Goal: Check status: Check status

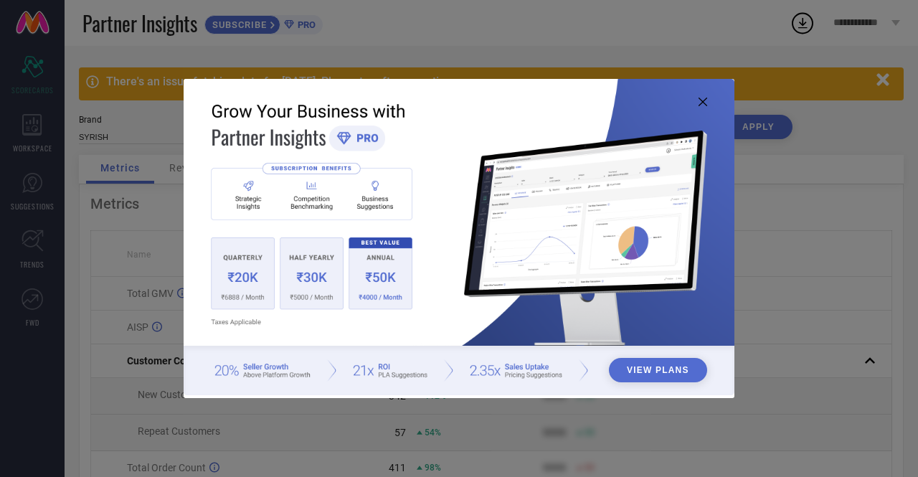
click at [704, 100] on icon at bounding box center [703, 102] width 9 height 9
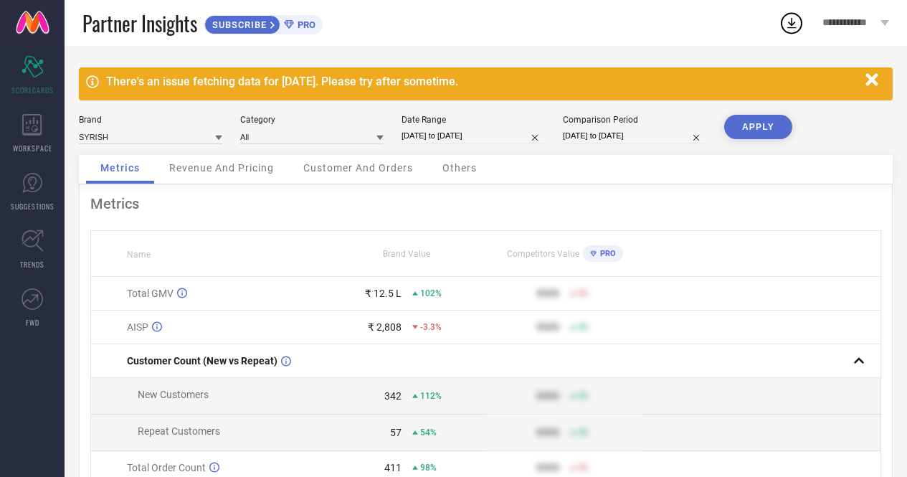
select select "7"
select select "2025"
select select "8"
select select "2025"
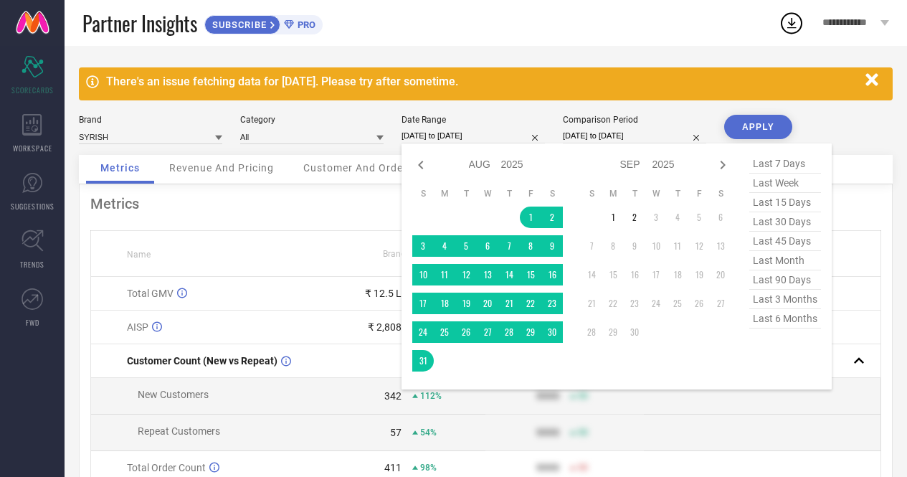
click at [436, 128] on input "01-08-2025 to 31-08-2025" at bounding box center [473, 135] width 143 height 15
click at [485, 164] on select "Jan Feb Mar Apr May Jun Jul Aug Sep Oct Nov Dec" at bounding box center [485, 164] width 32 height 21
select select "3"
select select "2025"
select select "4"
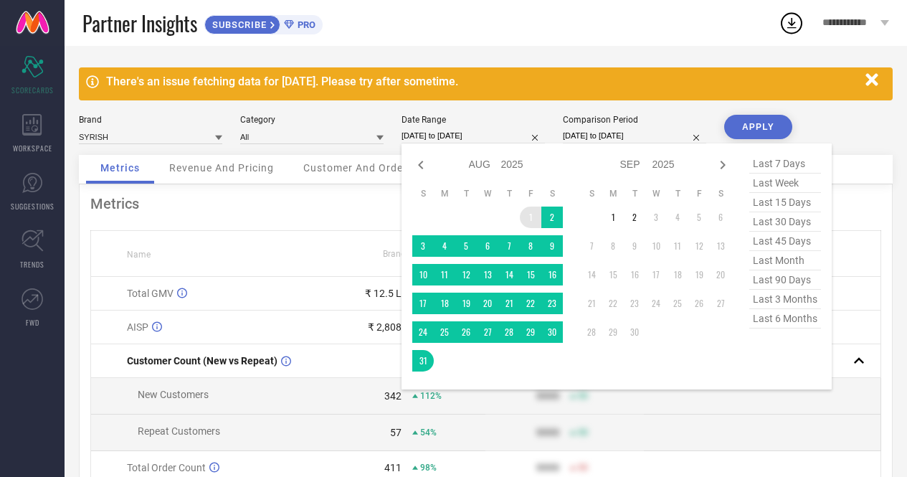
select select "2025"
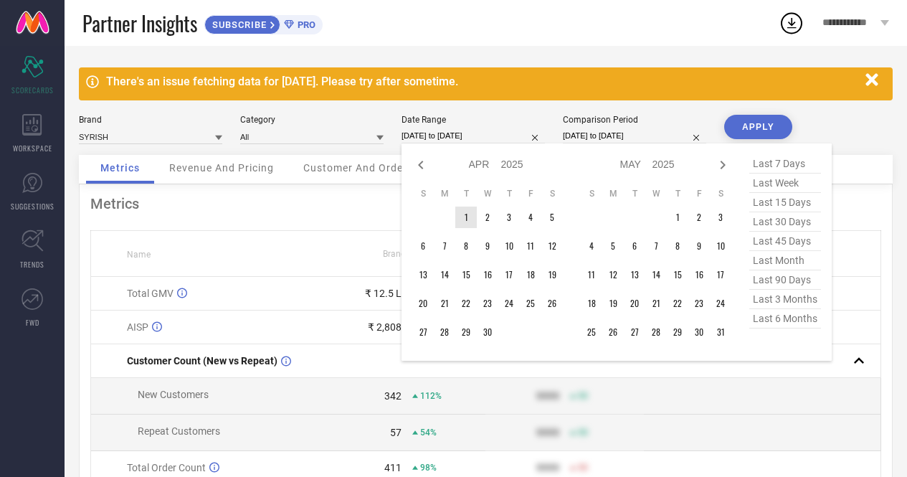
click at [516, 164] on select "2015 2016 2017 2018 2019 2020 2021 2022 2023 2024 2025 2026 2027 2028 2029 2030…" at bounding box center [512, 164] width 23 height 21
select select "3"
select select "2024"
select select "4"
select select "2024"
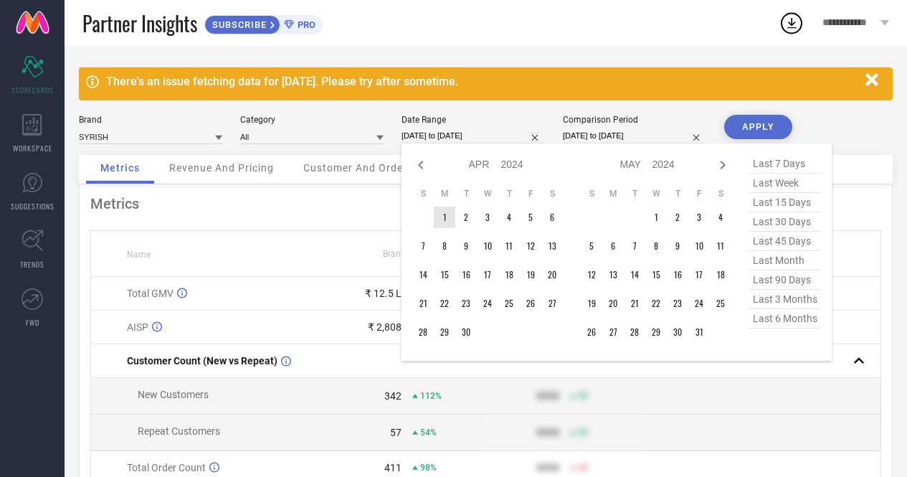
type input "After 01-04-2024"
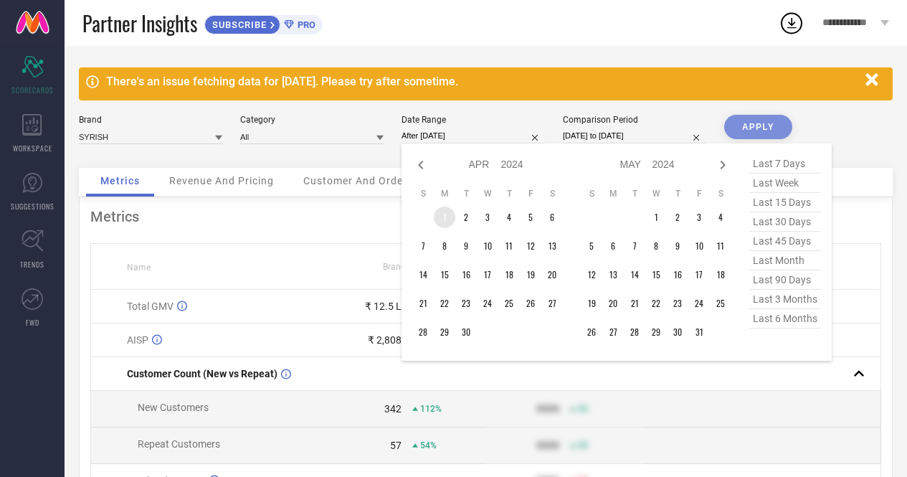
click at [446, 216] on td "1" at bounding box center [445, 218] width 22 height 22
click at [491, 165] on select "Jan Feb Mar Apr May Jun Jul Aug Sep Oct Nov Dec" at bounding box center [485, 164] width 32 height 21
select select "2"
select select "2024"
select select "3"
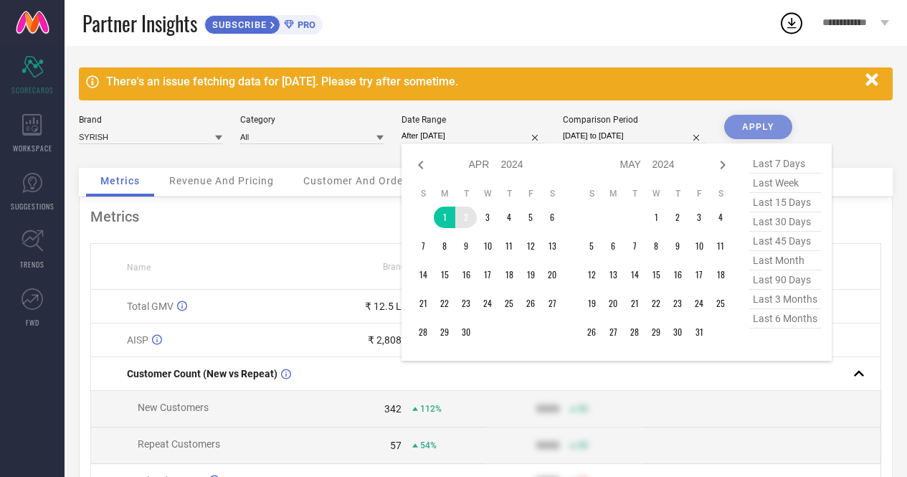
select select "2024"
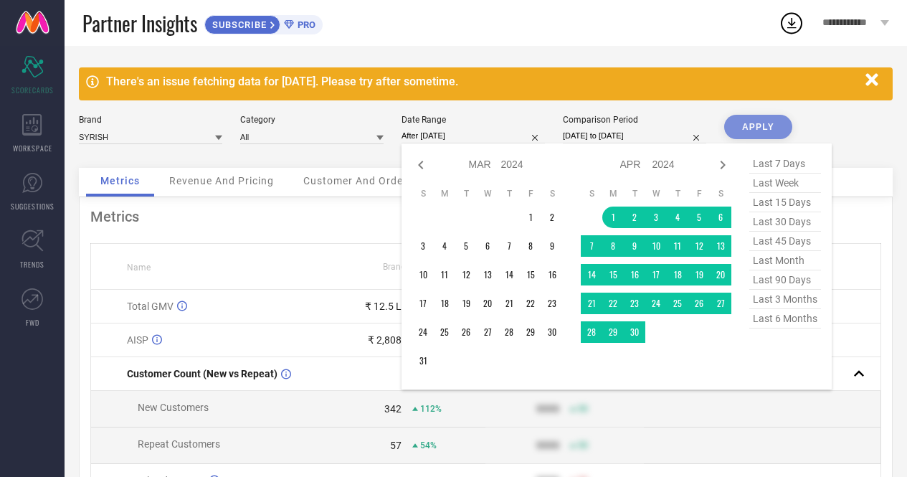
click at [511, 170] on select "2014 2015 2016 2017 2018 2019 2020 2021 2022 2023 2024 2025 2026 2027 2028 2029…" at bounding box center [512, 164] width 23 height 21
select select "2"
select select "2025"
select select "3"
select select "2025"
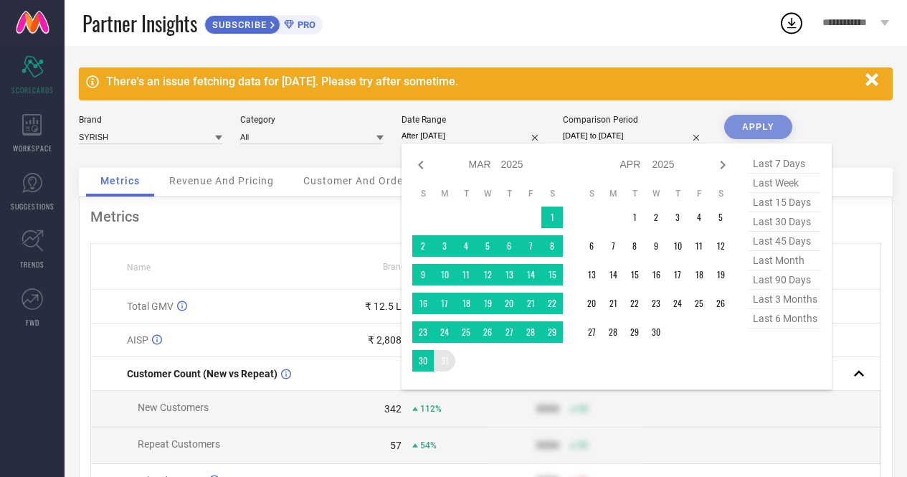
type input "01-04-2024 to 31-03-2025"
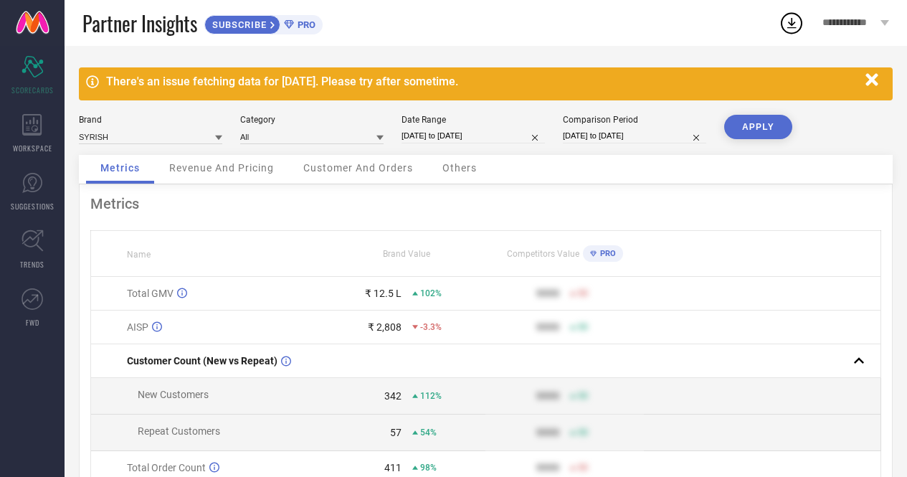
click at [758, 128] on button "APPLY" at bounding box center [758, 127] width 68 height 24
select select "3"
select select "2024"
select select "4"
select select "2024"
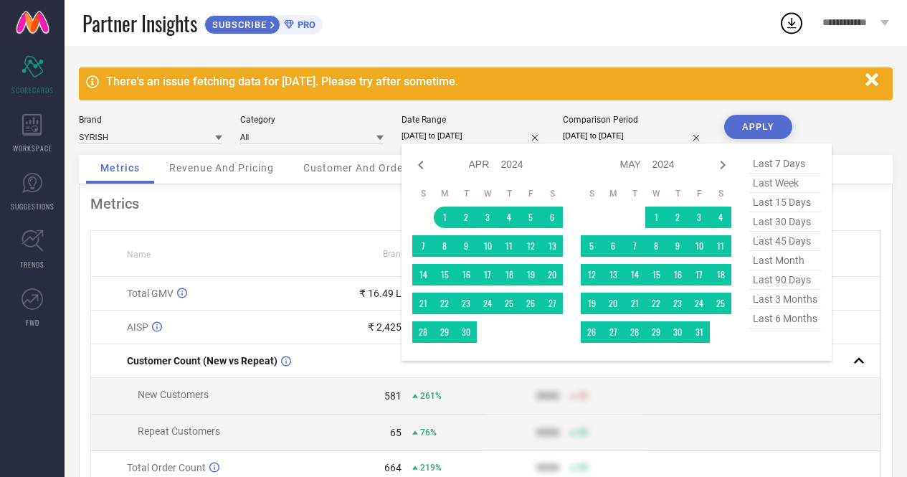
click at [456, 133] on input "01-04-2024 to 31-03-2025" at bounding box center [473, 135] width 143 height 15
click at [505, 164] on select "2014 2015 2016 2017 2018 2019 2020 2021 2022 2023 2024 2025 2026 2027 2028 2029…" at bounding box center [512, 164] width 23 height 21
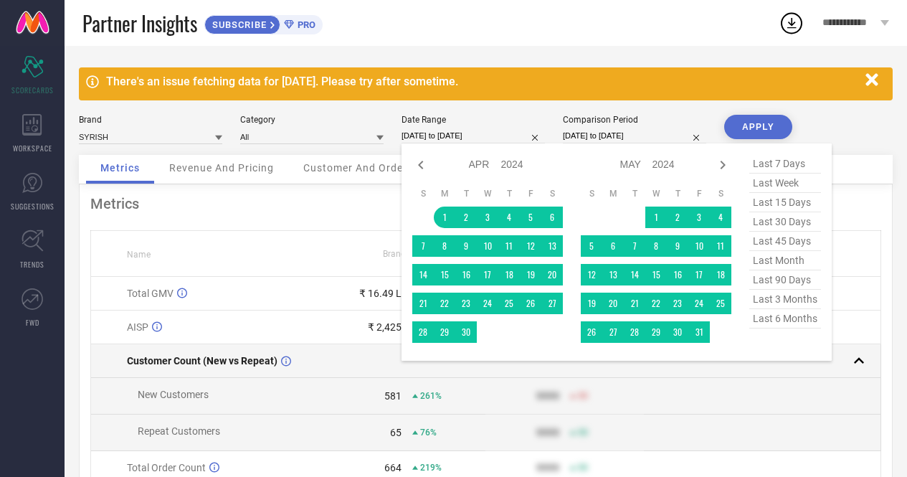
select select "3"
select select "2025"
select select "4"
select select "2025"
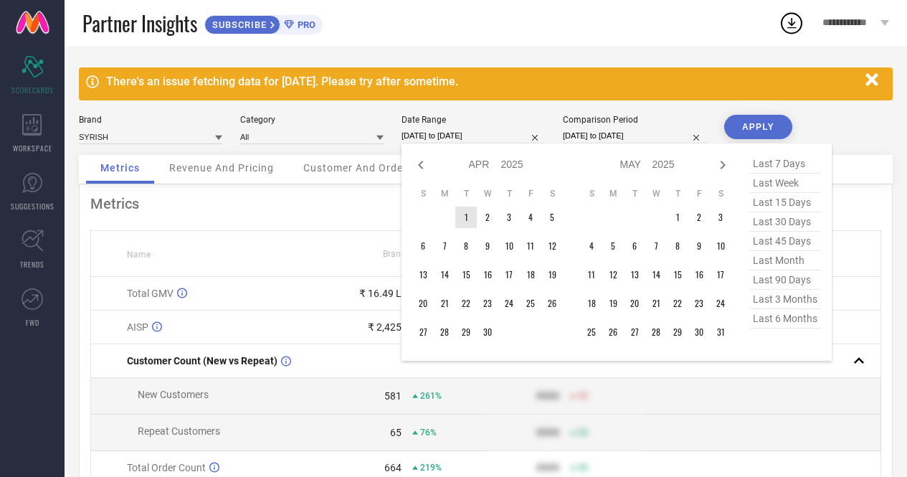
type input "After 01-04-2025"
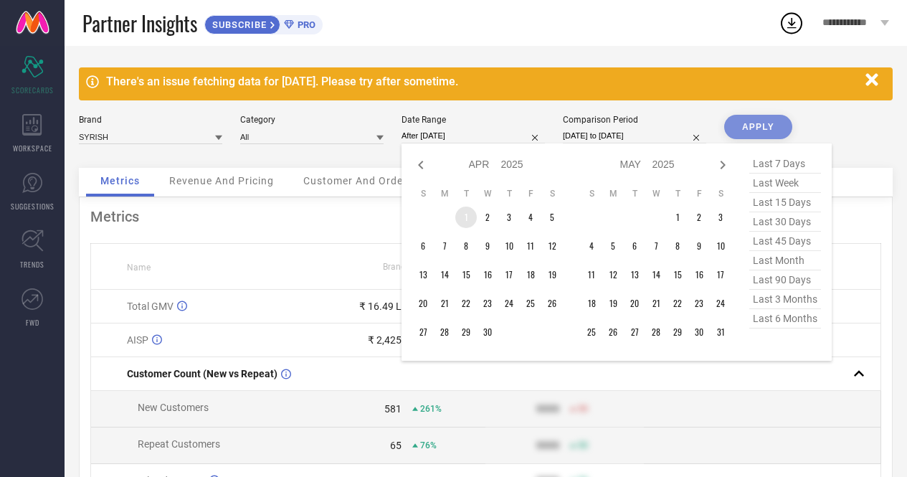
click at [464, 217] on td "1" at bounding box center [466, 218] width 22 height 22
click at [725, 168] on icon at bounding box center [722, 164] width 17 height 17
select select "4"
select select "2025"
select select "5"
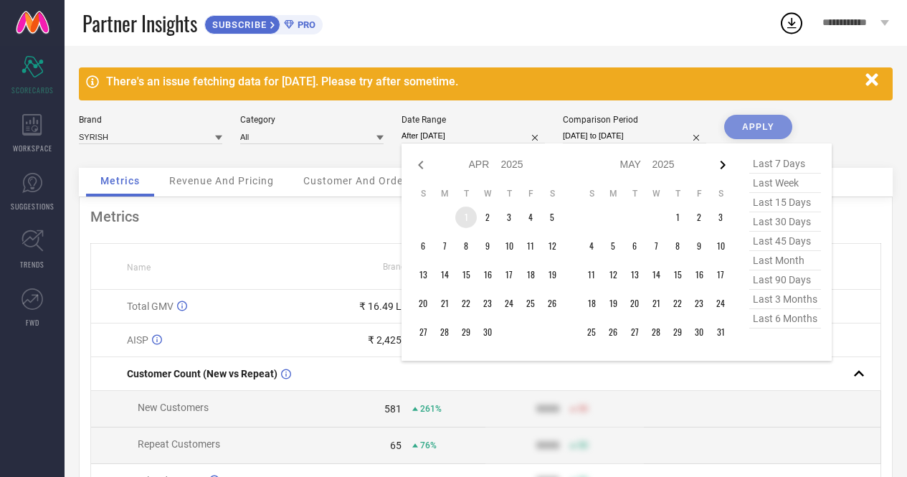
select select "2025"
click at [725, 168] on icon at bounding box center [722, 164] width 17 height 17
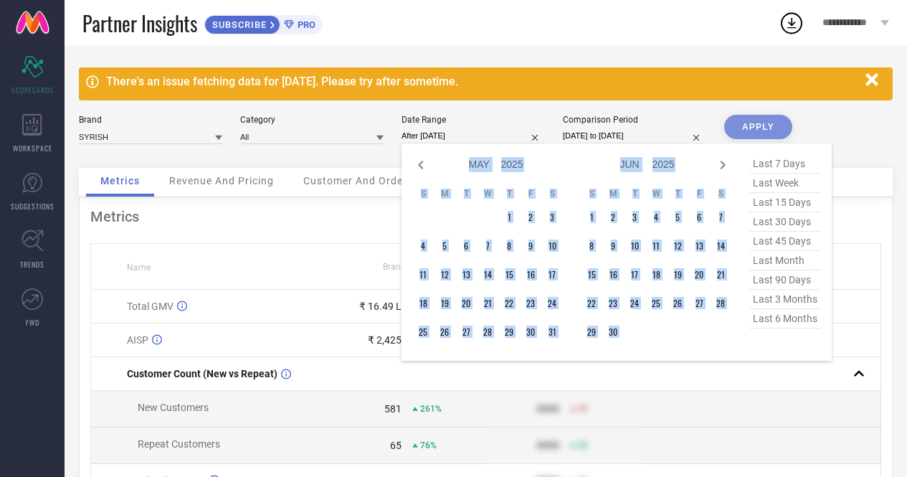
select select "5"
select select "2025"
select select "6"
select select "2025"
click at [725, 168] on icon at bounding box center [722, 164] width 17 height 17
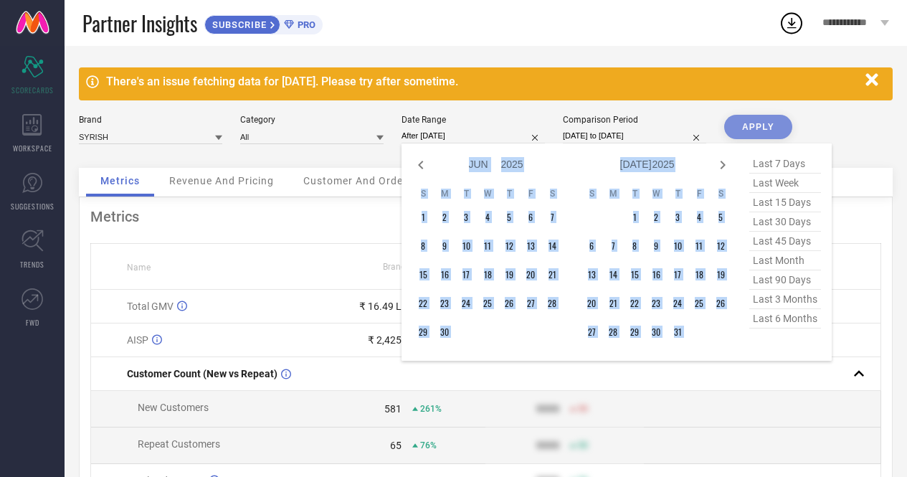
select select "6"
select select "2025"
select select "7"
select select "2025"
click at [587, 161] on div "Jan Feb Mar Apr May Jun Jul Aug Sep Oct Nov Dec 2015 2016 2017 2018 2019 2020 2…" at bounding box center [647, 164] width 133 height 21
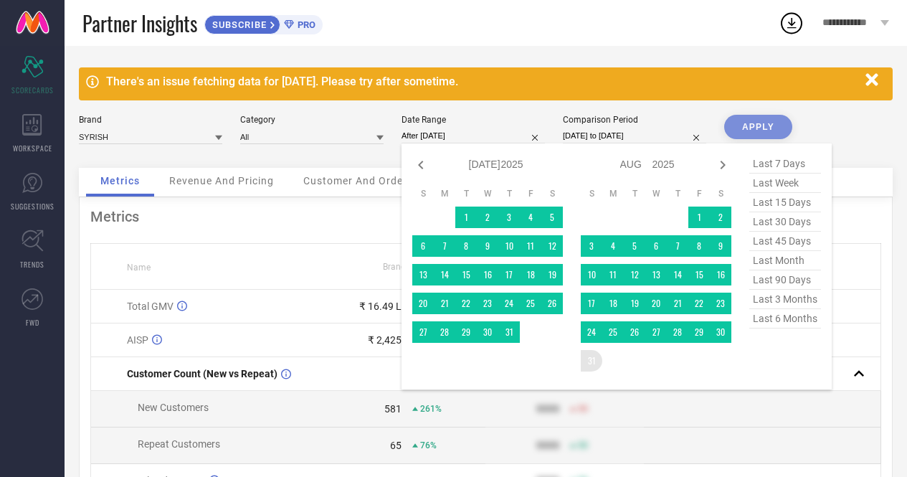
type input "01-04-2025 to 31-08-2025"
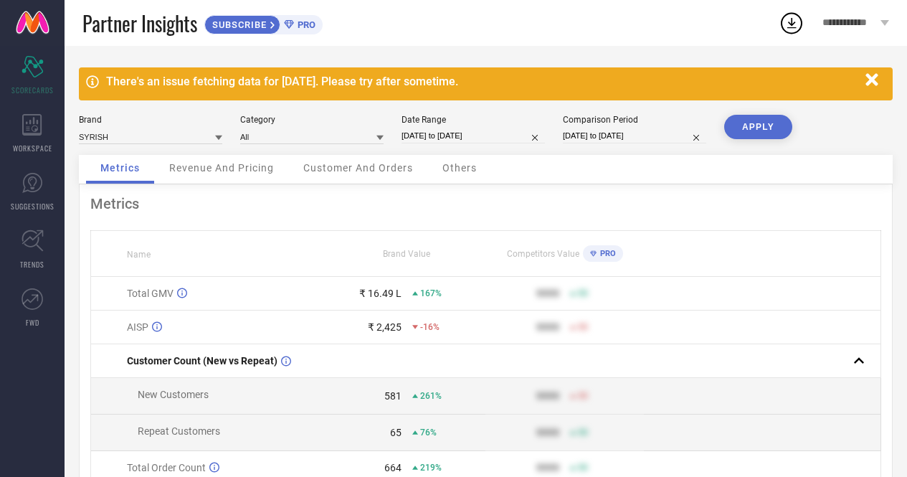
click at [753, 136] on button "APPLY" at bounding box center [758, 127] width 68 height 24
select select "3"
select select "2025"
select select "4"
select select "2025"
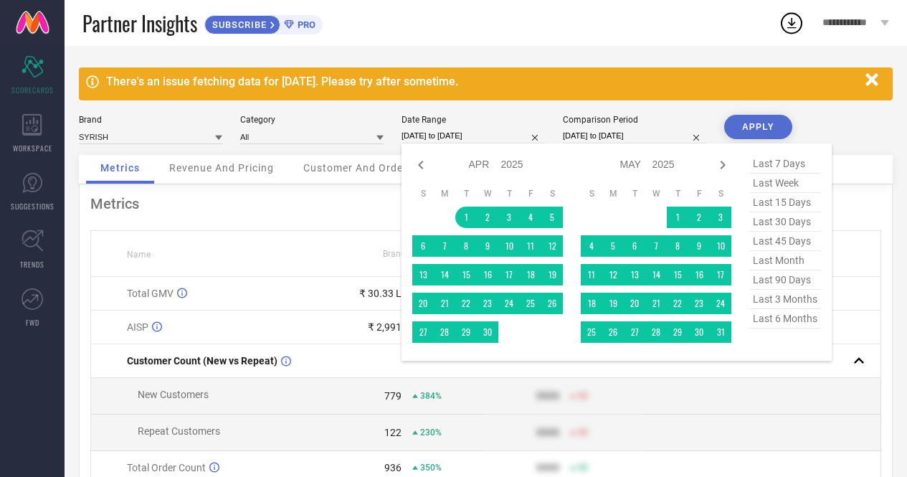
click at [440, 128] on input "01-04-2025 to 31-08-2025" at bounding box center [473, 135] width 143 height 15
click at [510, 165] on select "2015 2016 2017 2018 2019 2020 2021 2022 2023 2024 2025 2026 2027 2028 2029 2030…" at bounding box center [512, 164] width 23 height 21
select select "3"
select select "2023"
select select "4"
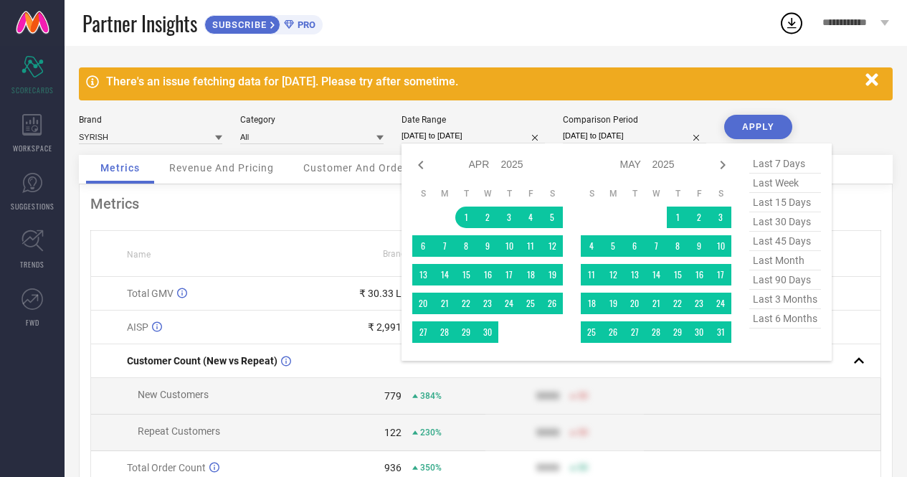
select select "2023"
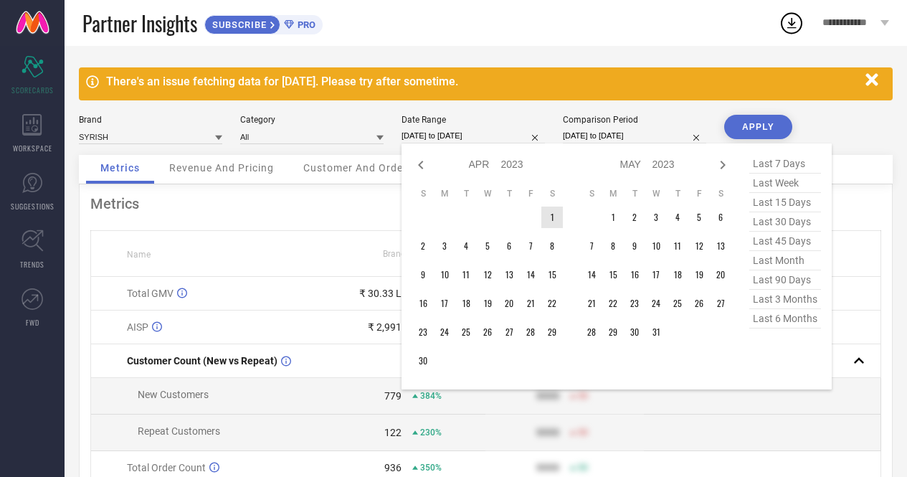
type input "After 01-04-2023"
click at [552, 214] on td "1" at bounding box center [553, 218] width 22 height 22
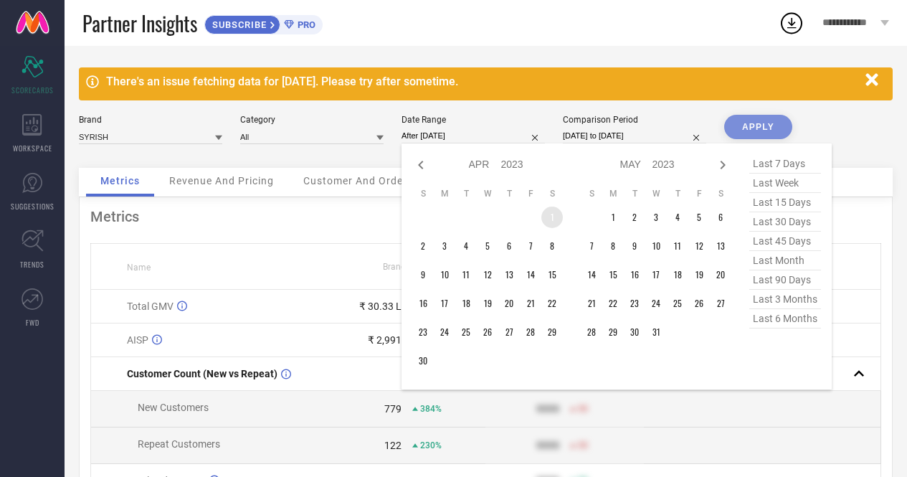
click at [509, 169] on select "2013 2014 2015 2016 2017 2018 2019 2020 2021 2022 2023 2024 2025 2026 2027 2028…" at bounding box center [512, 164] width 23 height 21
select select "3"
select select "2024"
select select "4"
select select "2024"
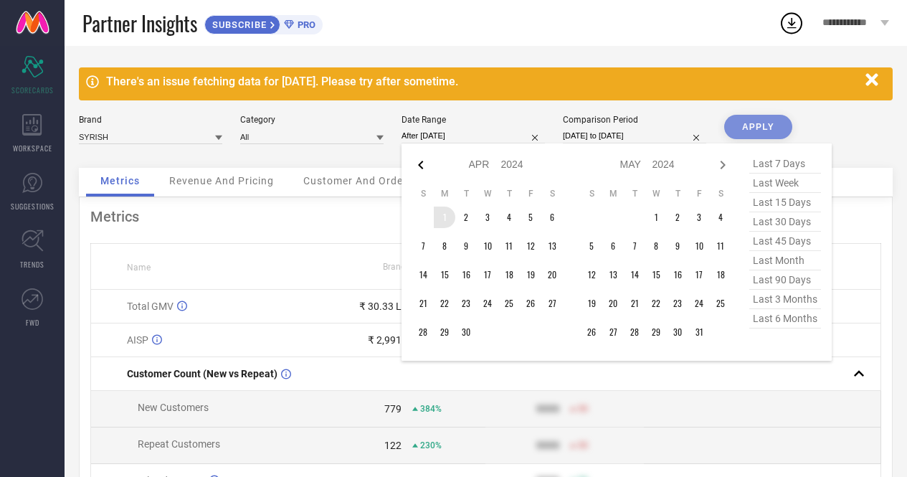
click at [420, 167] on icon at bounding box center [420, 165] width 5 height 9
select select "2"
select select "2024"
select select "3"
select select "2024"
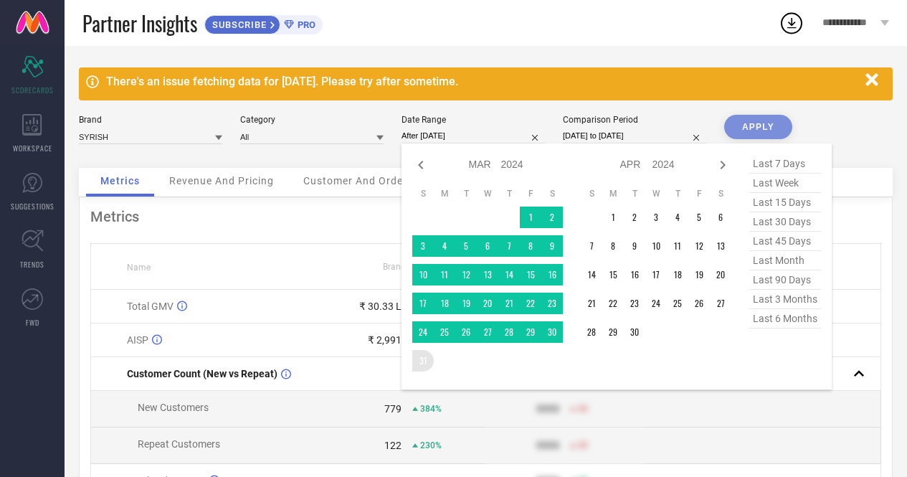
type input "[DATE] to [DATE]"
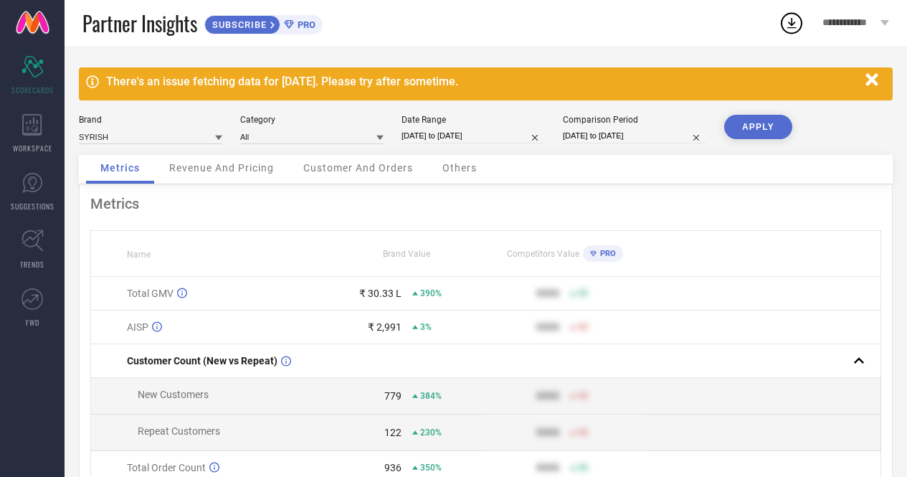
click at [752, 131] on button "APPLY" at bounding box center [758, 127] width 68 height 24
click at [34, 16] on link at bounding box center [32, 23] width 65 height 46
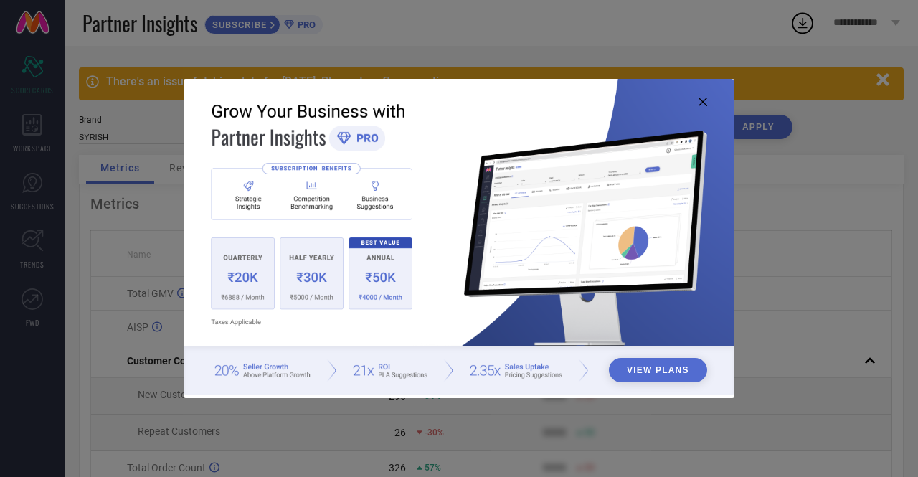
click at [704, 100] on icon at bounding box center [703, 102] width 9 height 9
